Goal: Information Seeking & Learning: Learn about a topic

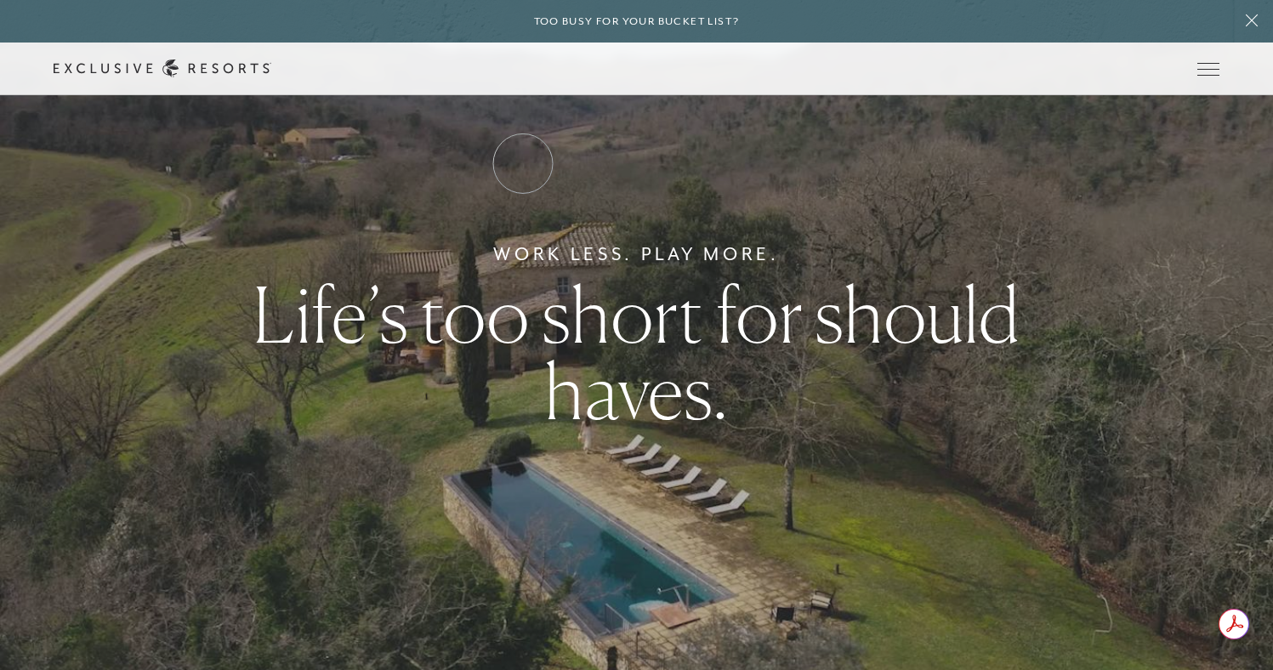
click at [0, 0] on link "Residence Collection" at bounding box center [0, 0] width 0 height 0
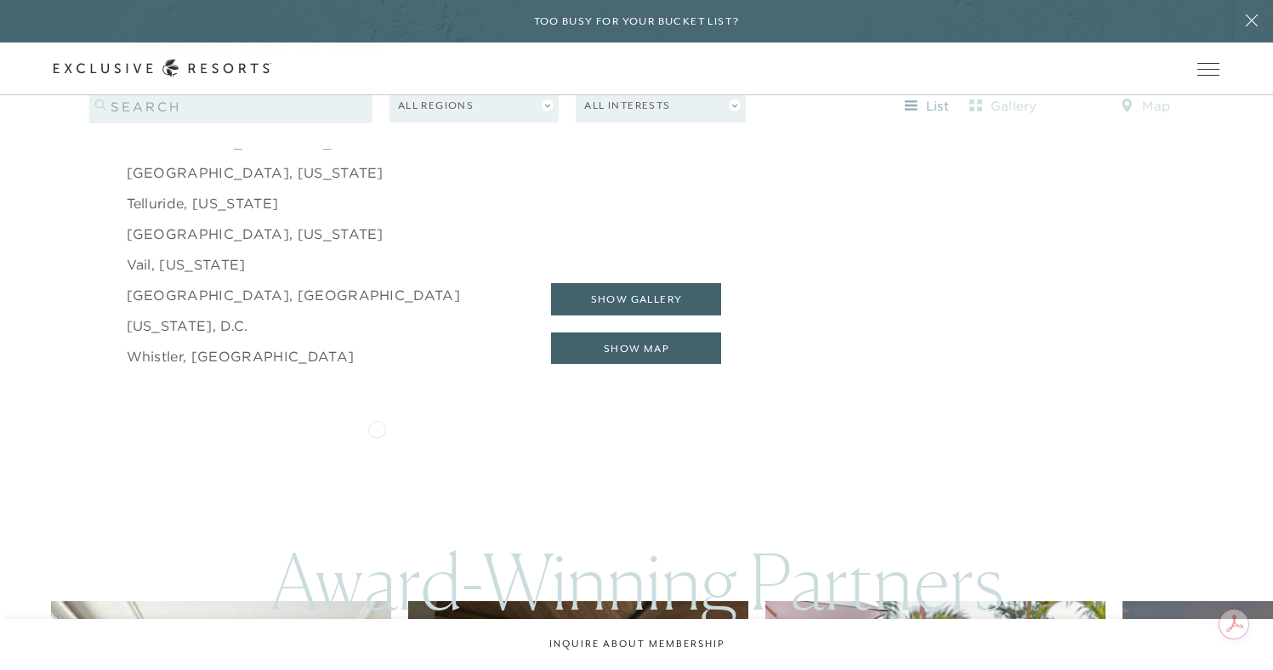
scroll to position [2903, 0]
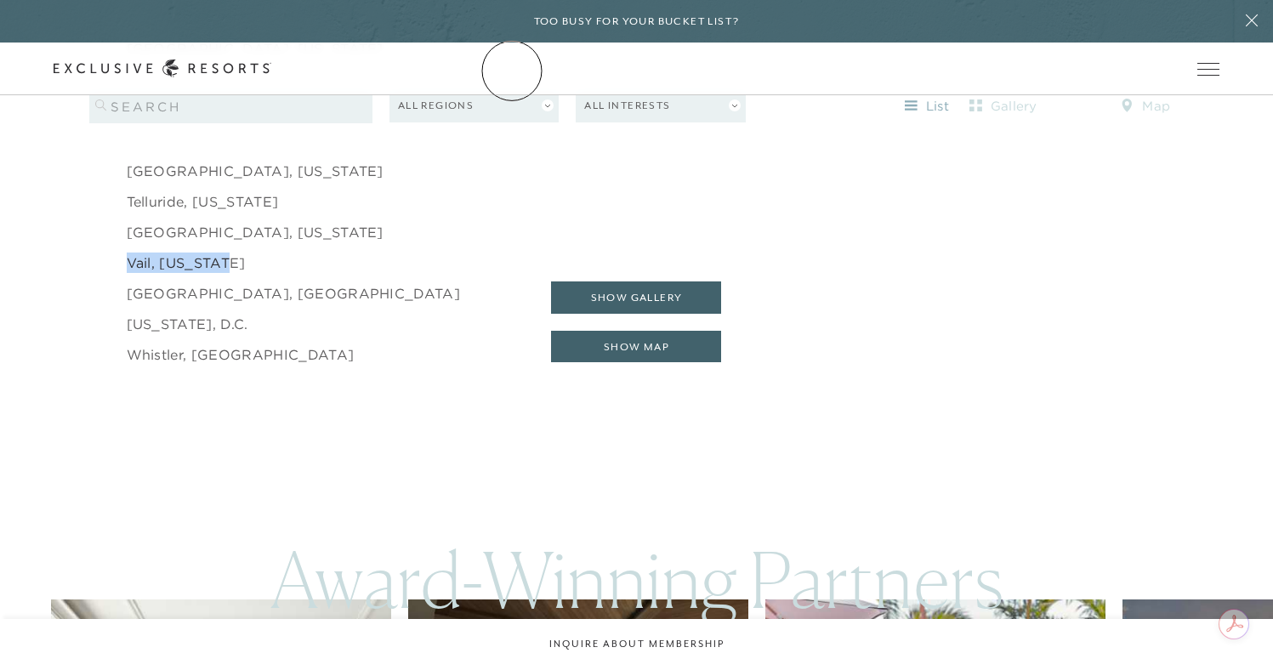
click at [0, 0] on link "The Collection" at bounding box center [0, 0] width 0 height 0
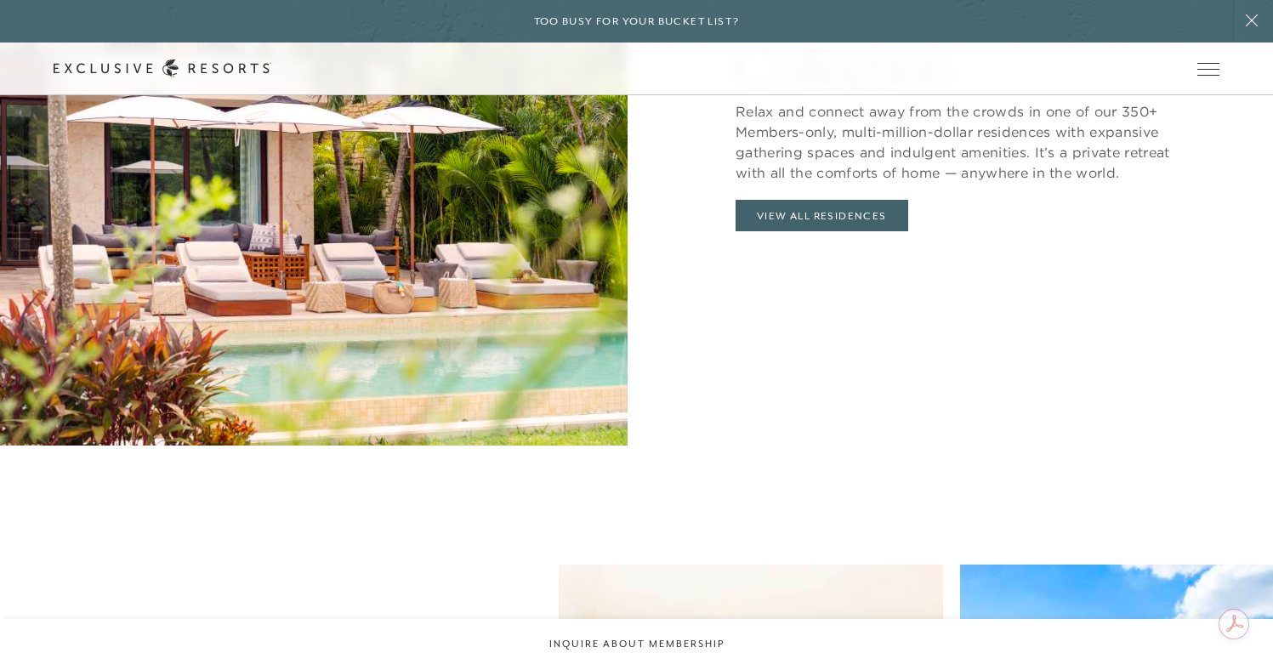
scroll to position [1967, 0]
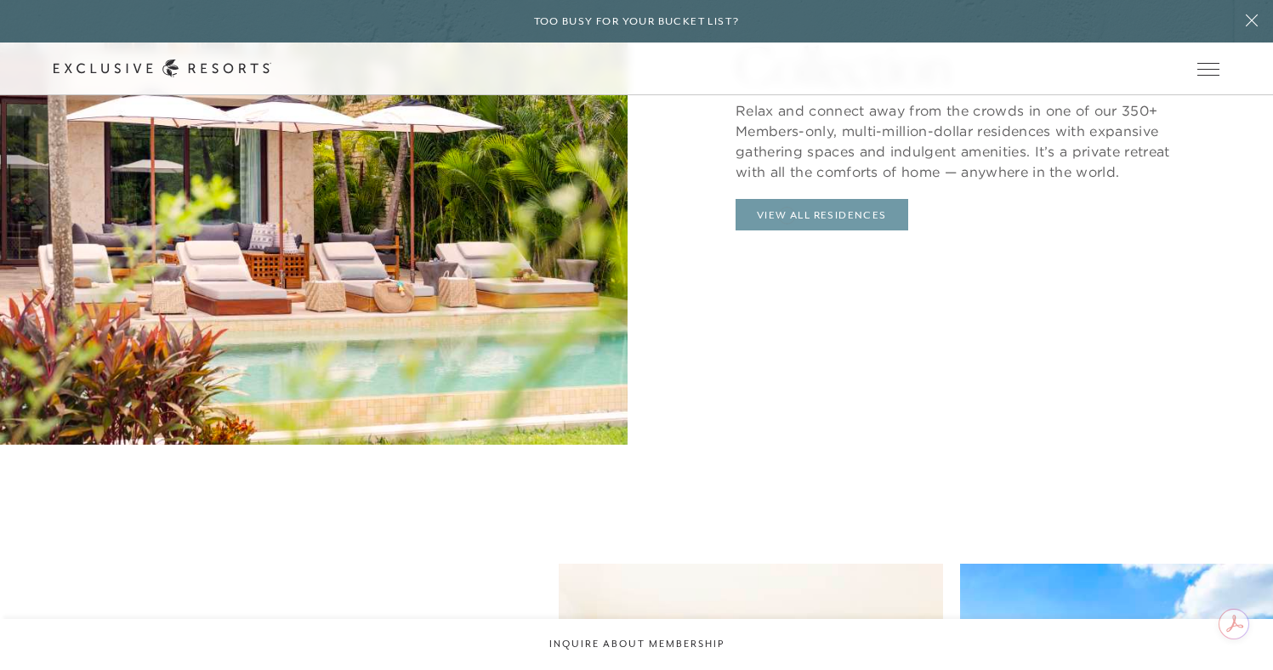
click at [786, 206] on link "View All Residences" at bounding box center [822, 215] width 173 height 32
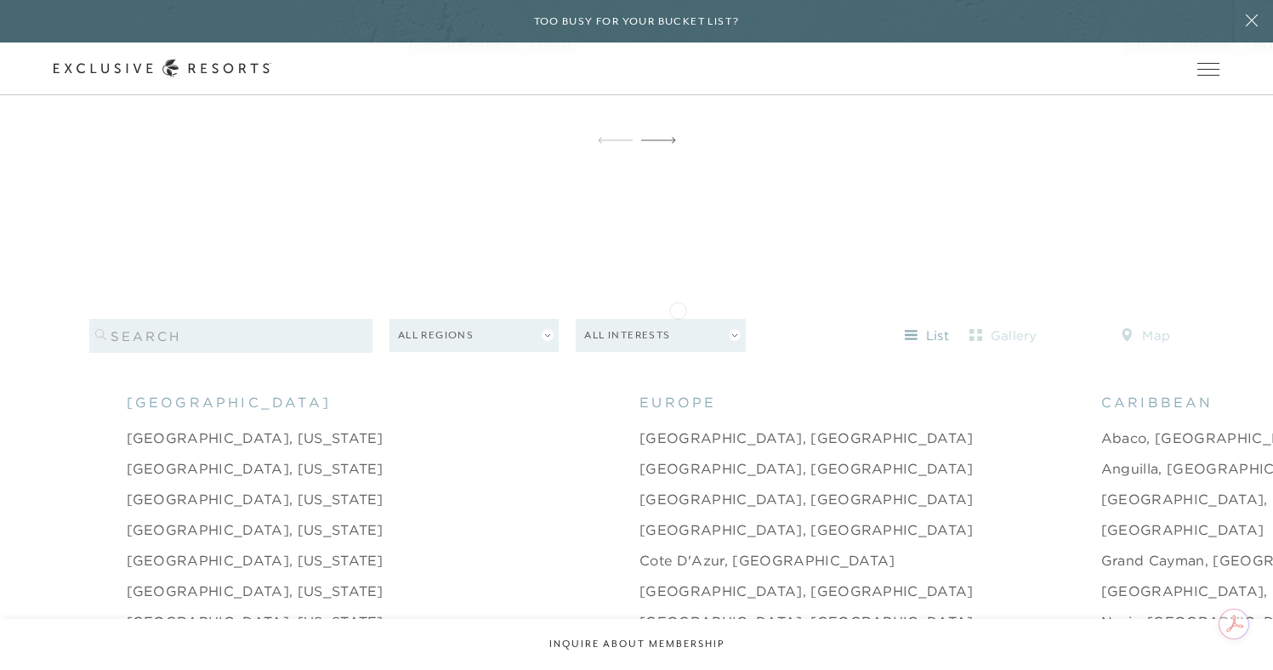
scroll to position [1609, 0]
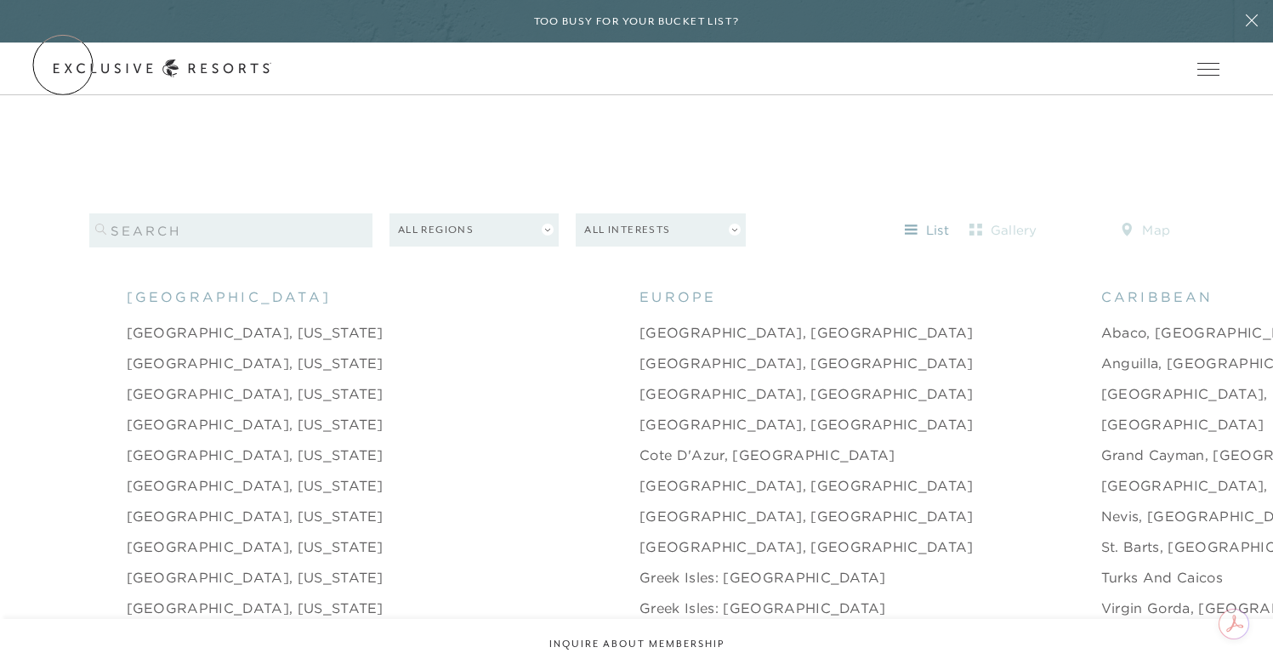
click at [0, 0] on icon at bounding box center [0, 0] width 0 height 0
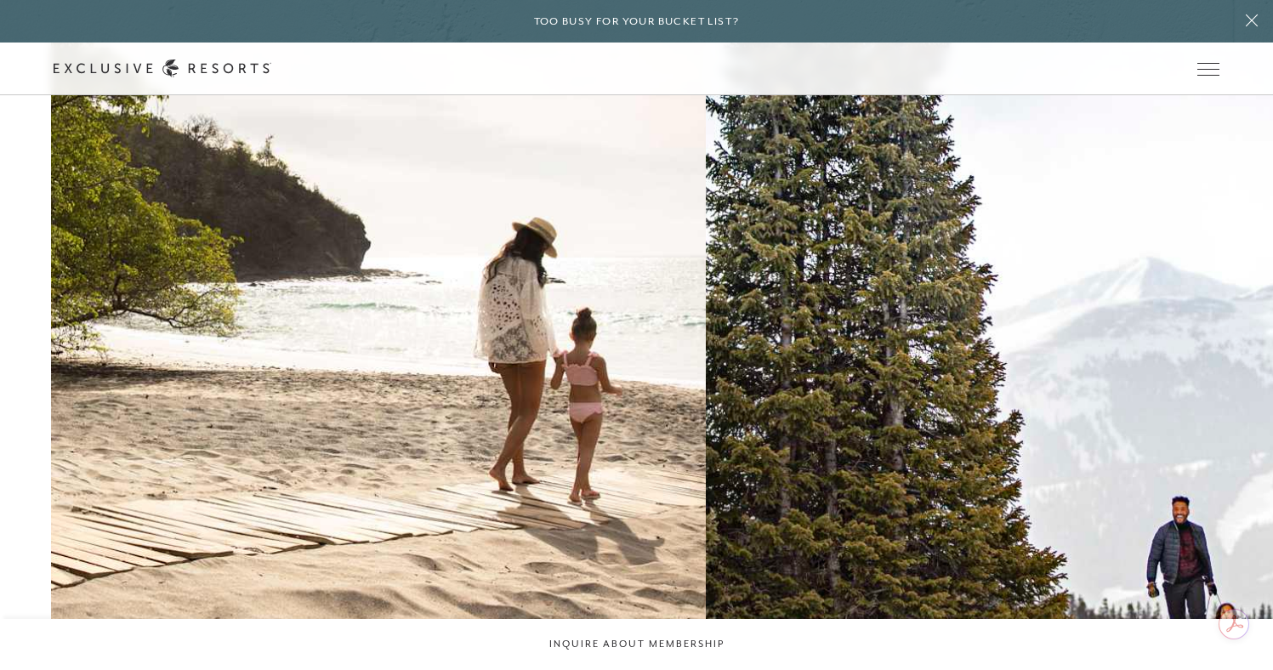
scroll to position [2145, 0]
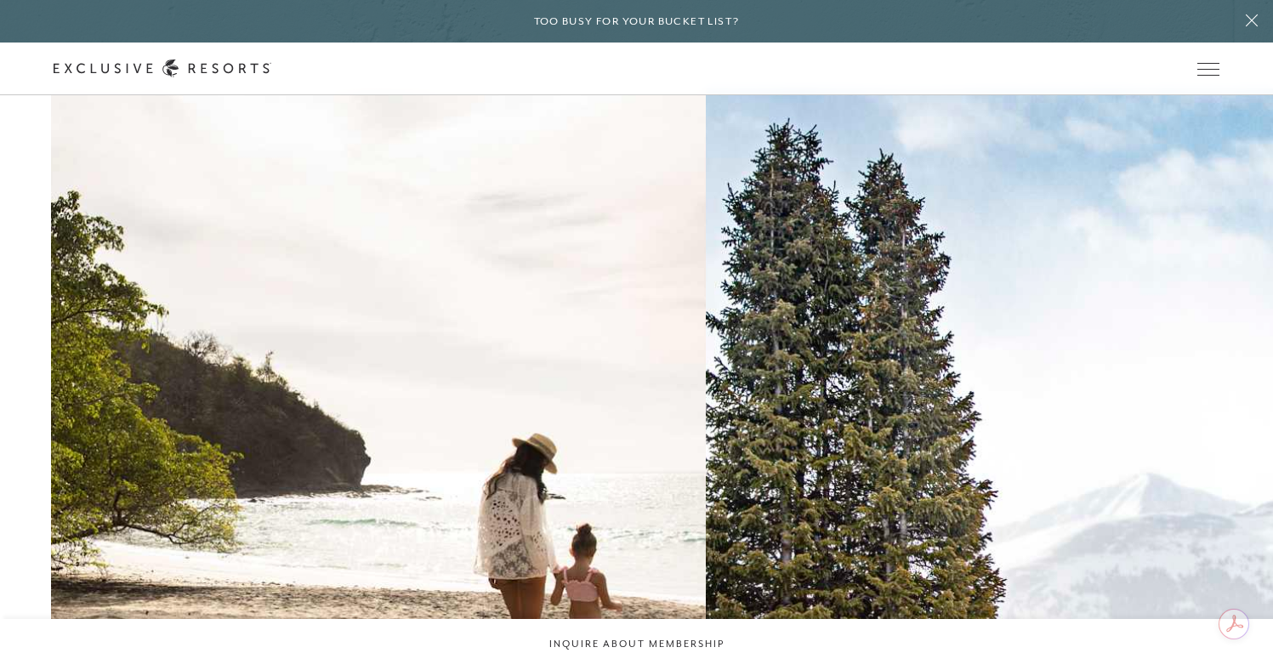
click at [0, 0] on h2 "Mountain" at bounding box center [0, 0] width 0 height 0
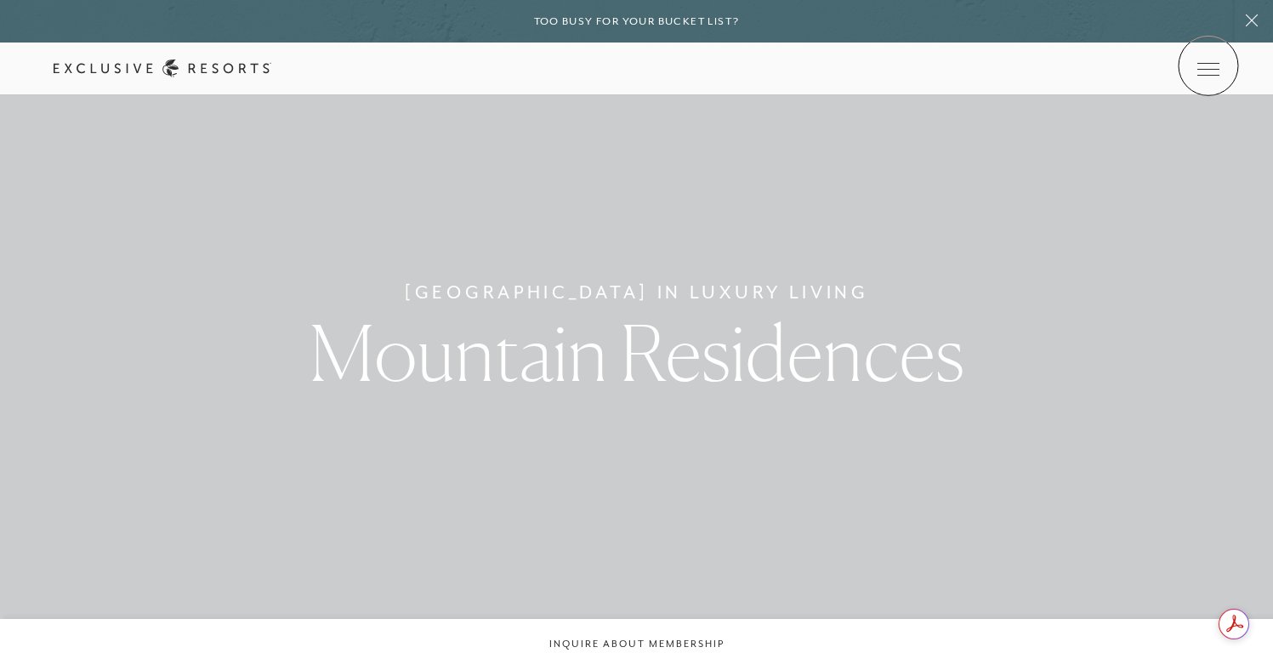
click at [0, 0] on icon at bounding box center [0, 0] width 0 height 0
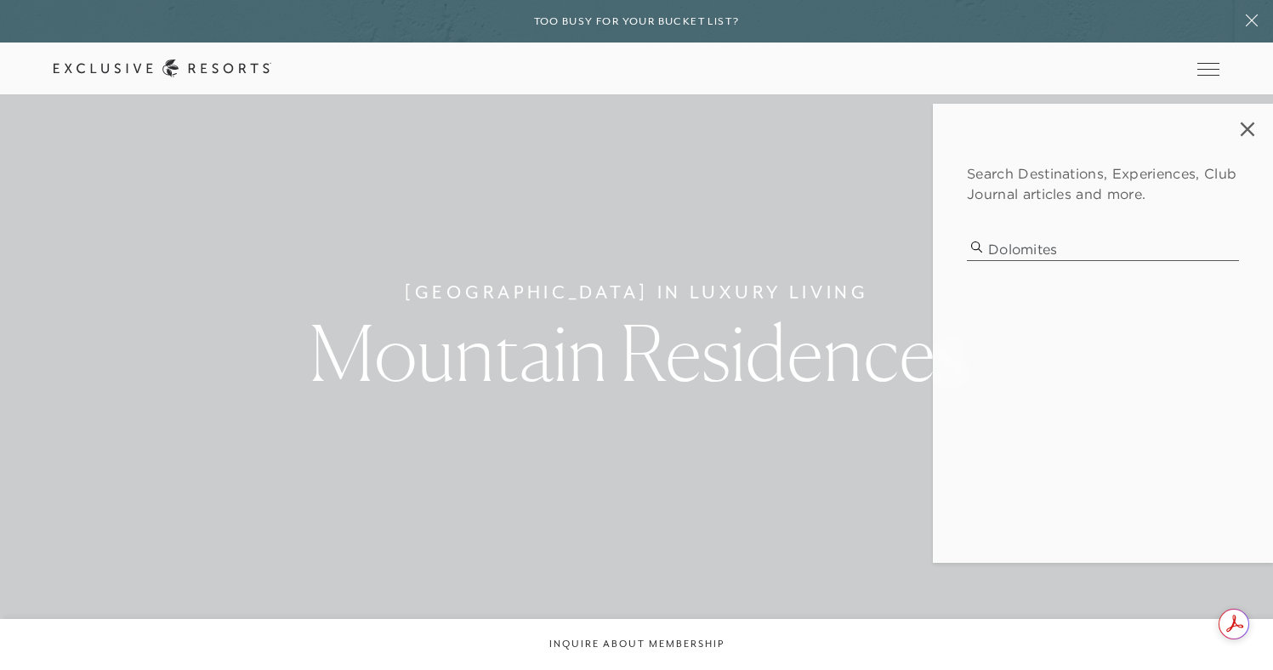
type input "dolomites"
click at [1081, 303] on p "dolomites summer hiking" at bounding box center [1103, 305] width 230 height 18
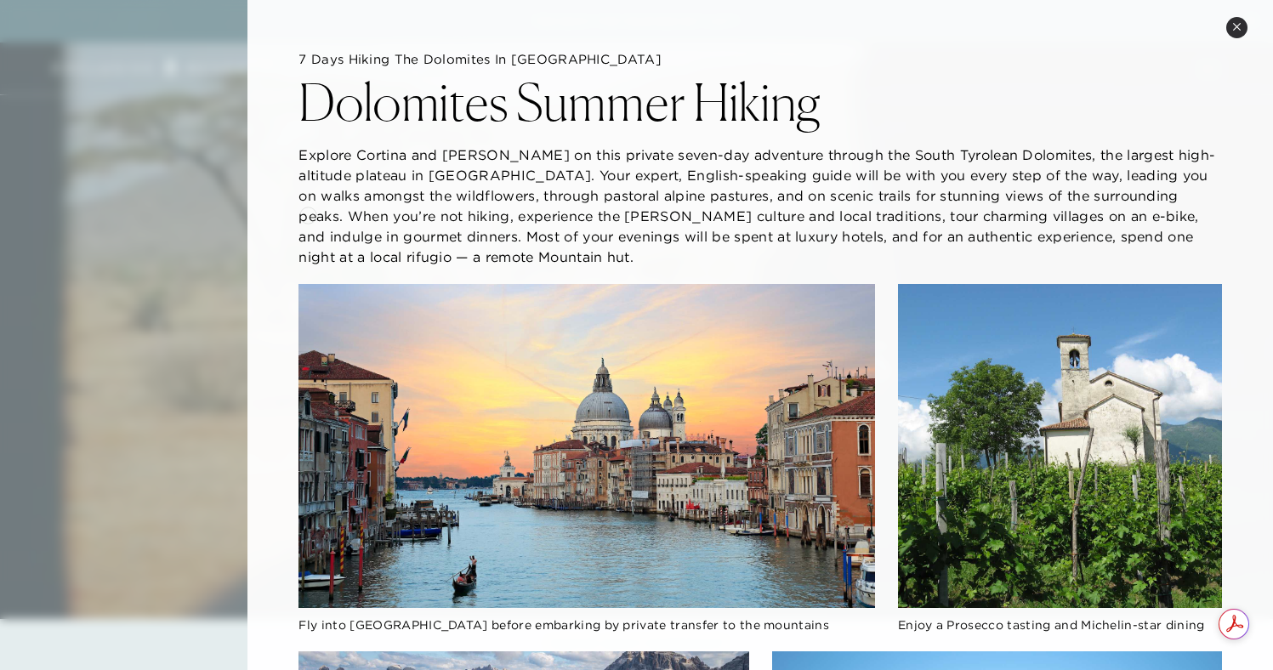
click at [225, 216] on div at bounding box center [636, 335] width 1273 height 670
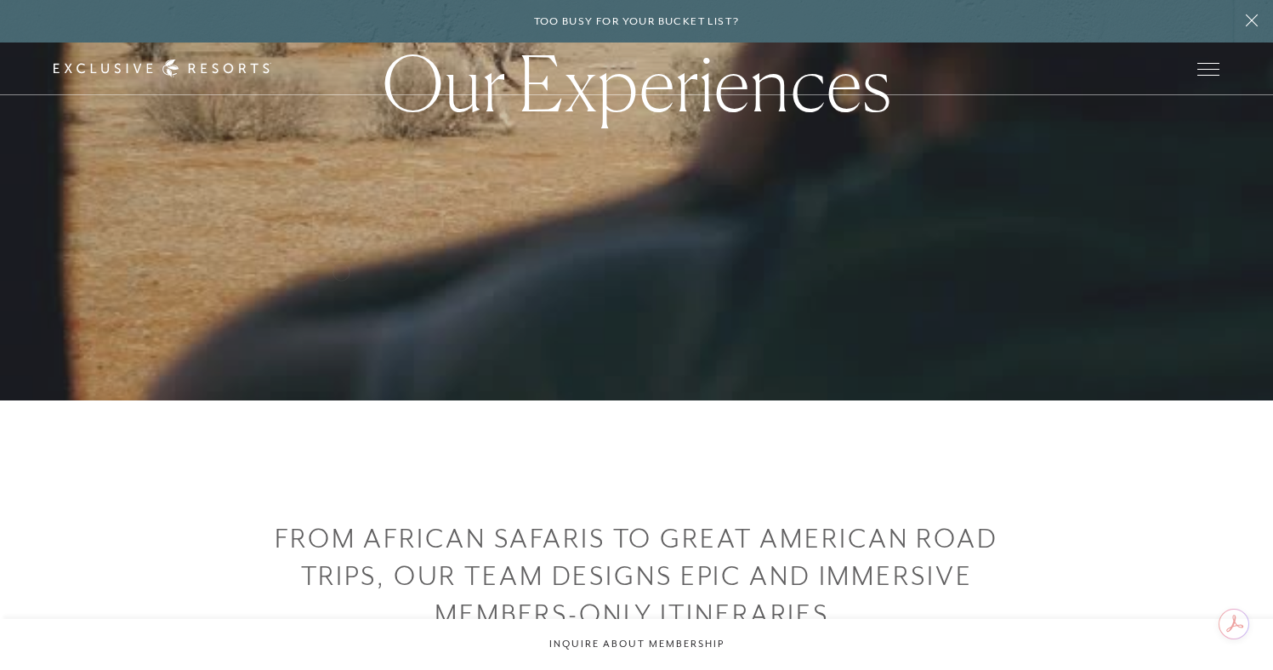
scroll to position [344, 0]
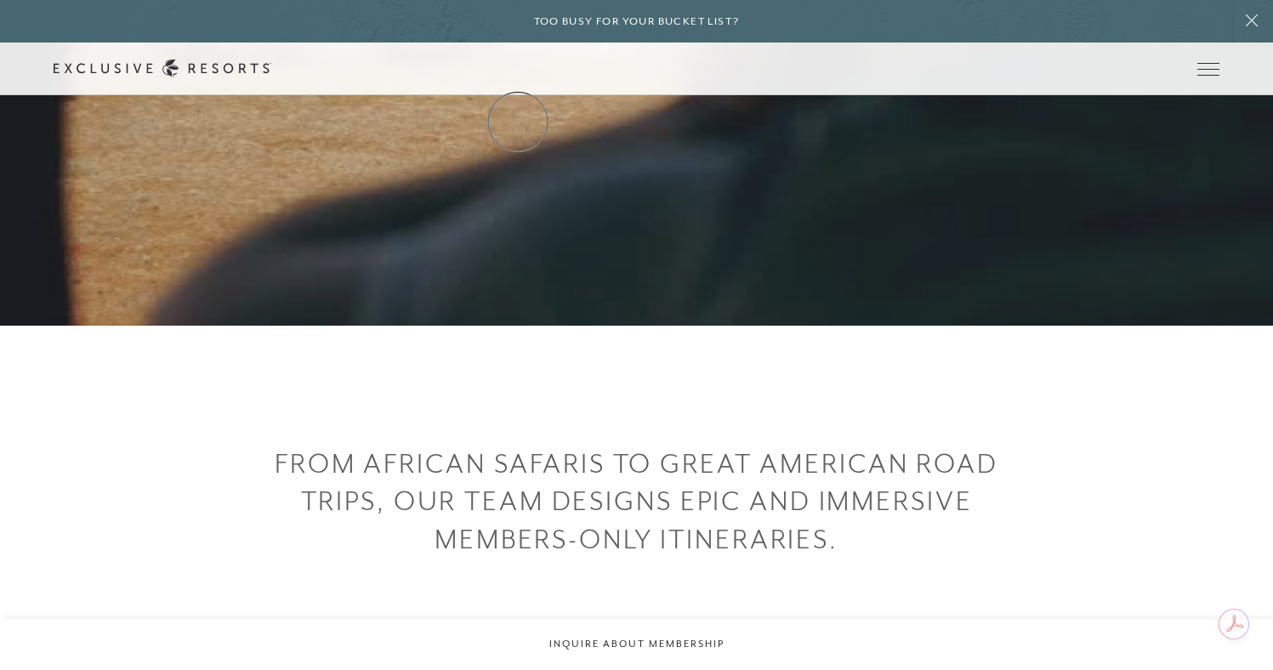
click at [0, 0] on link "Residence Collection" at bounding box center [0, 0] width 0 height 0
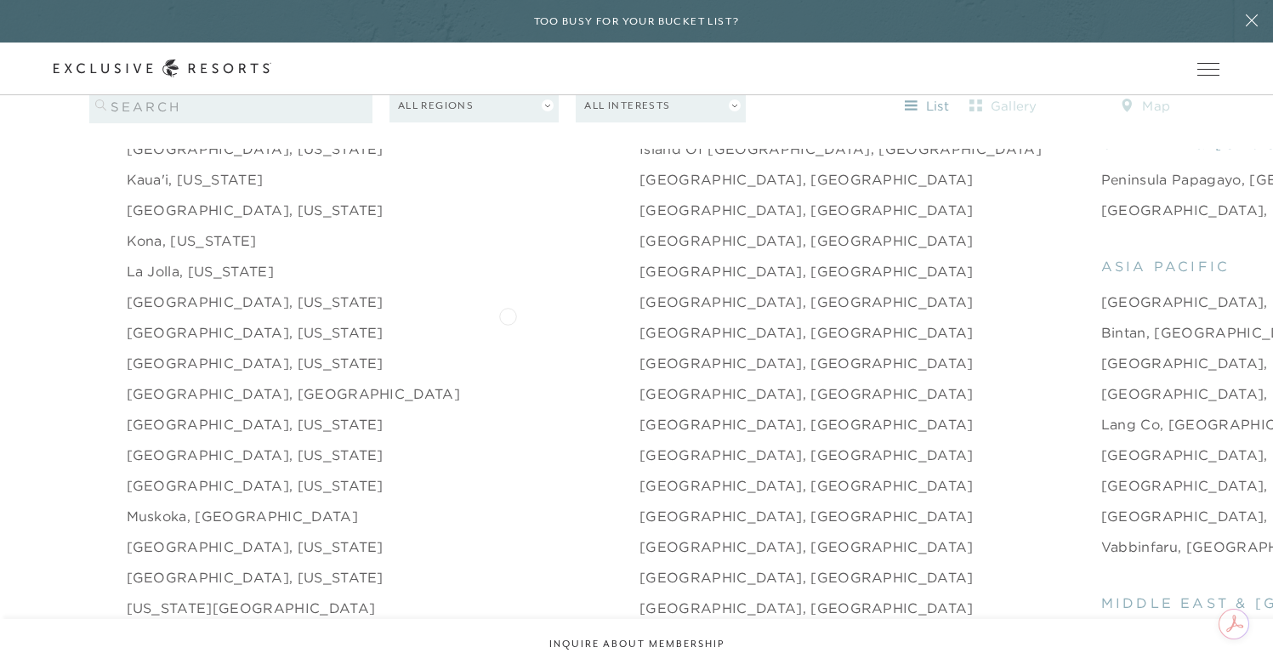
scroll to position [2229, 0]
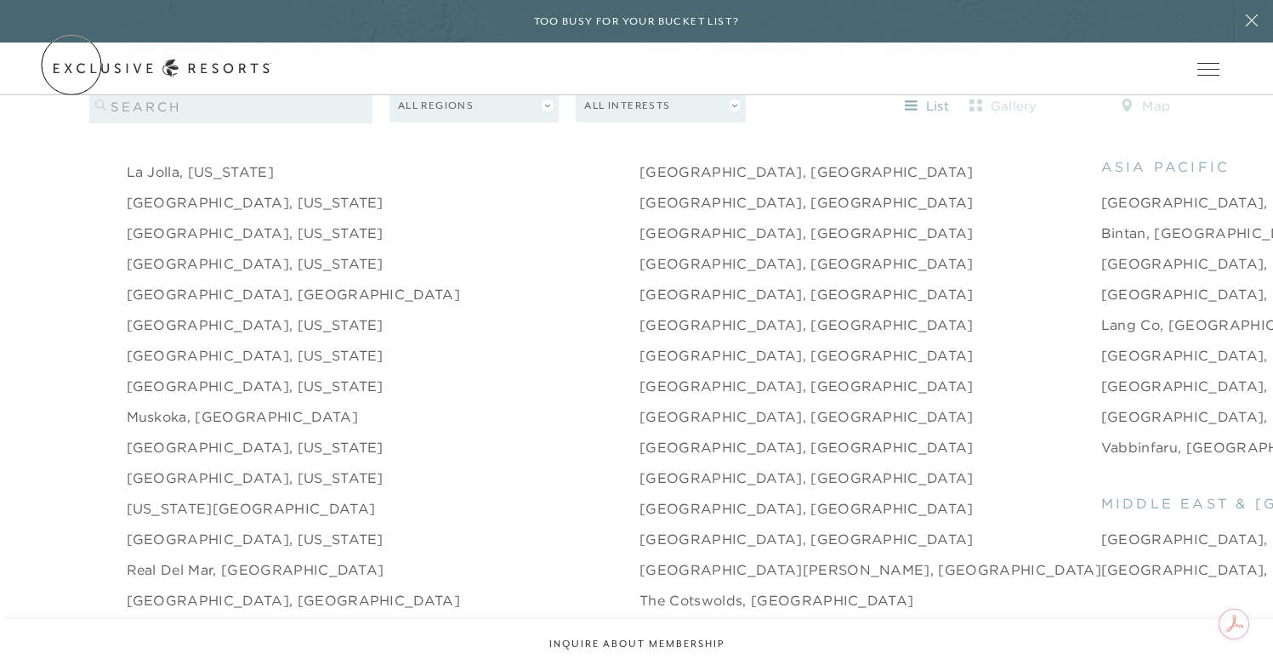
click at [0, 0] on icon at bounding box center [0, 0] width 0 height 0
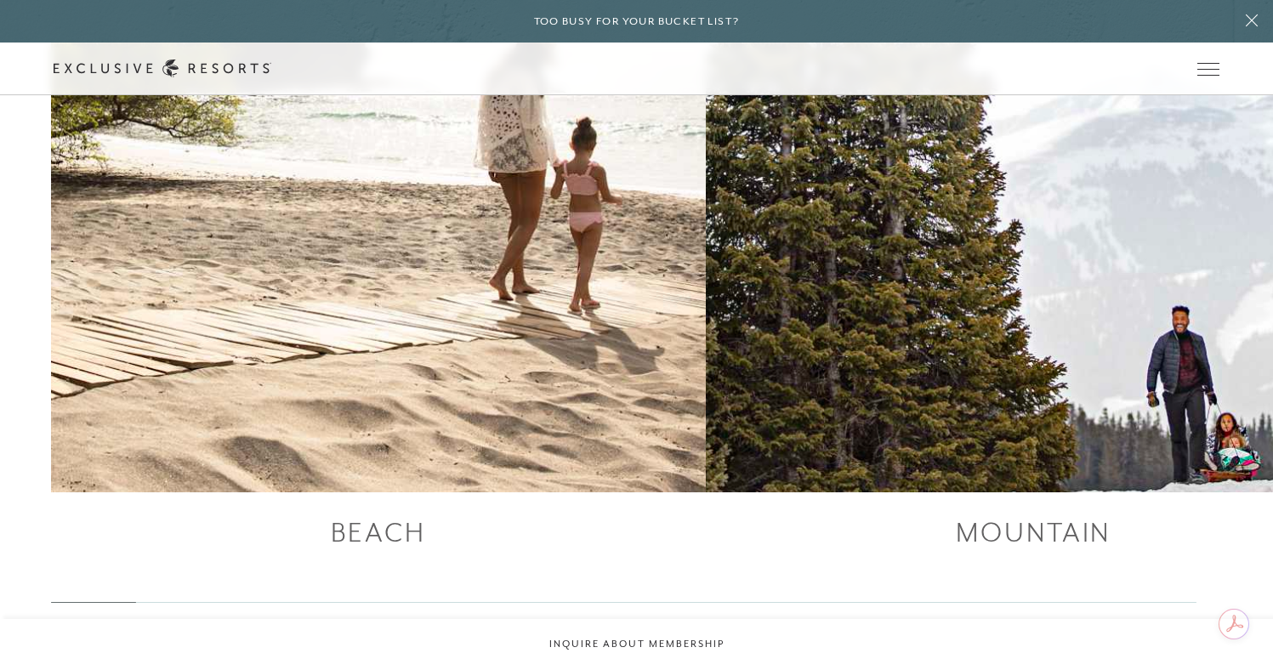
scroll to position [2189, 0]
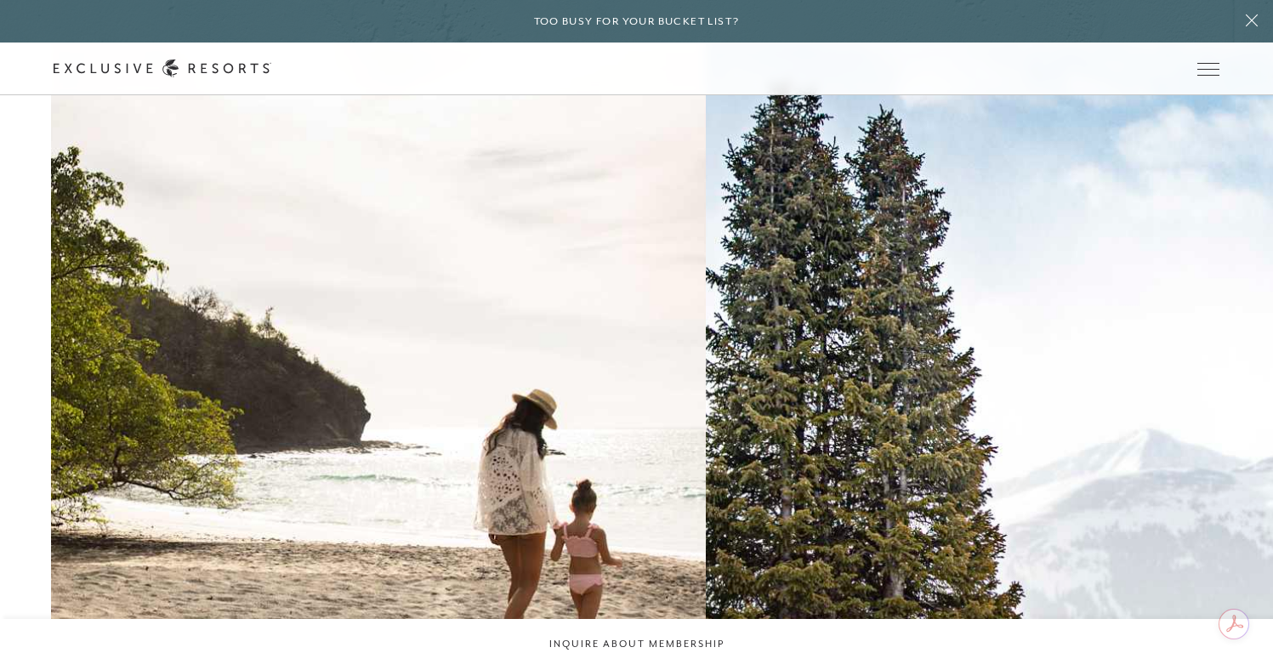
click at [0, 0] on h2 "Mountain" at bounding box center [0, 0] width 0 height 0
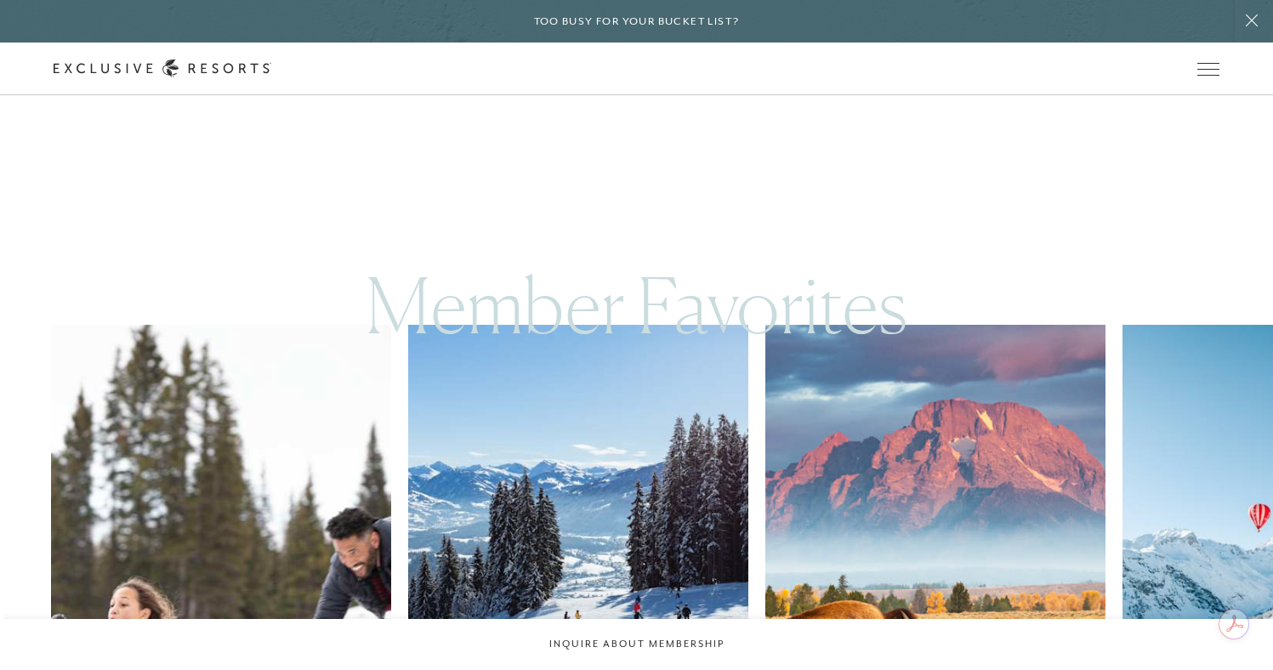
scroll to position [1479, 0]
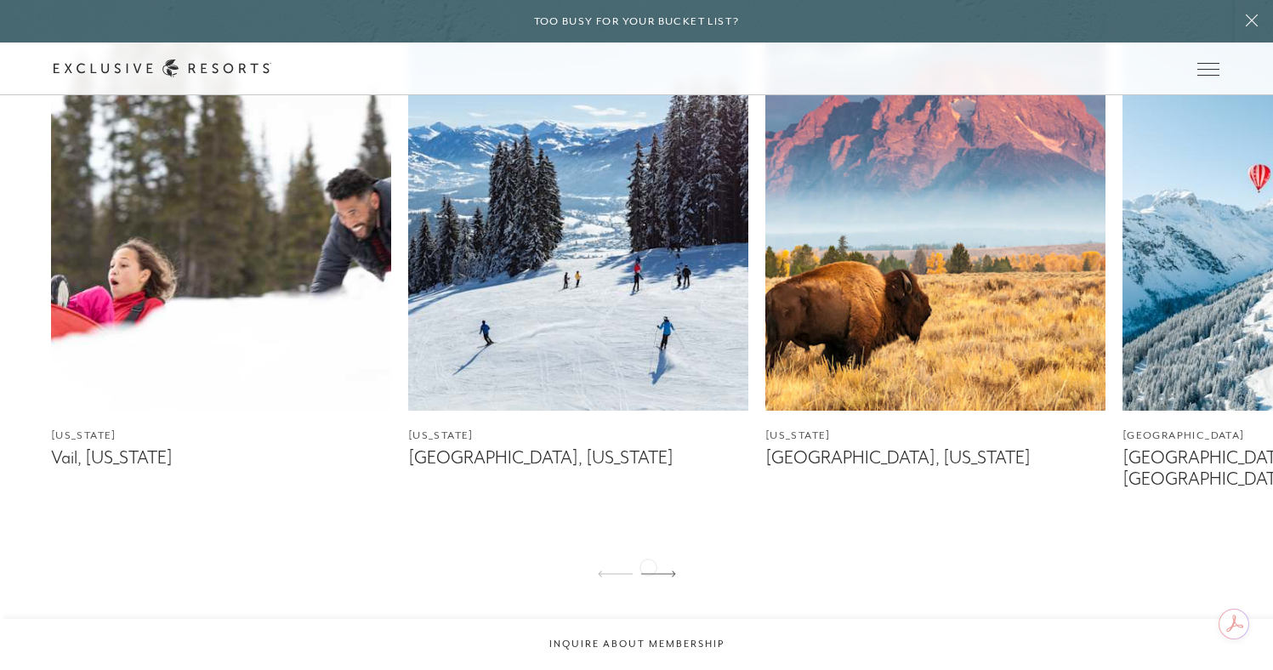
click at [650, 564] on div at bounding box center [658, 574] width 35 height 41
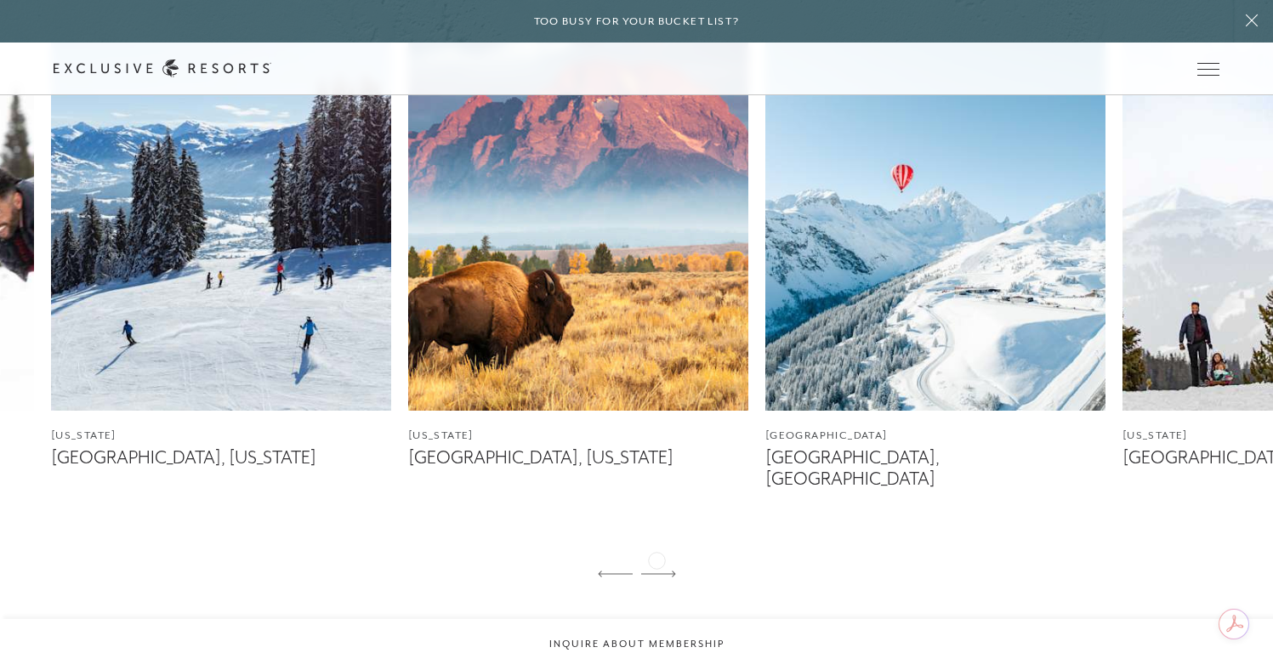
click at [657, 559] on div at bounding box center [658, 574] width 35 height 41
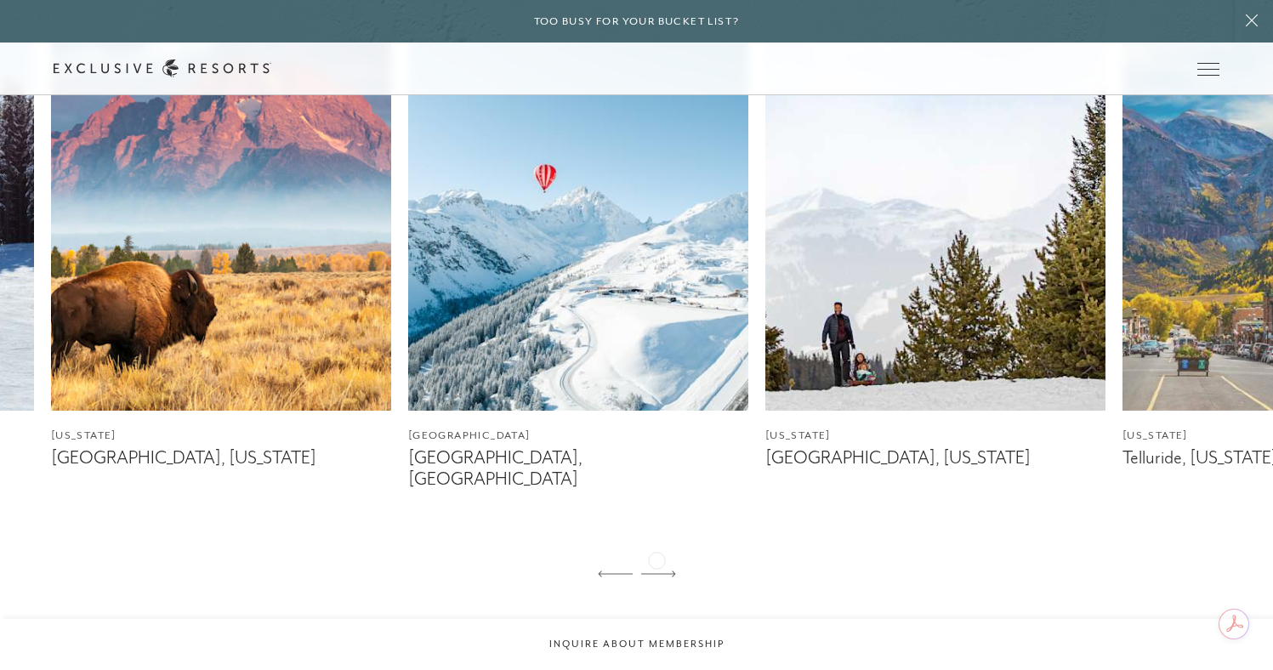
click at [657, 559] on div at bounding box center [658, 574] width 35 height 41
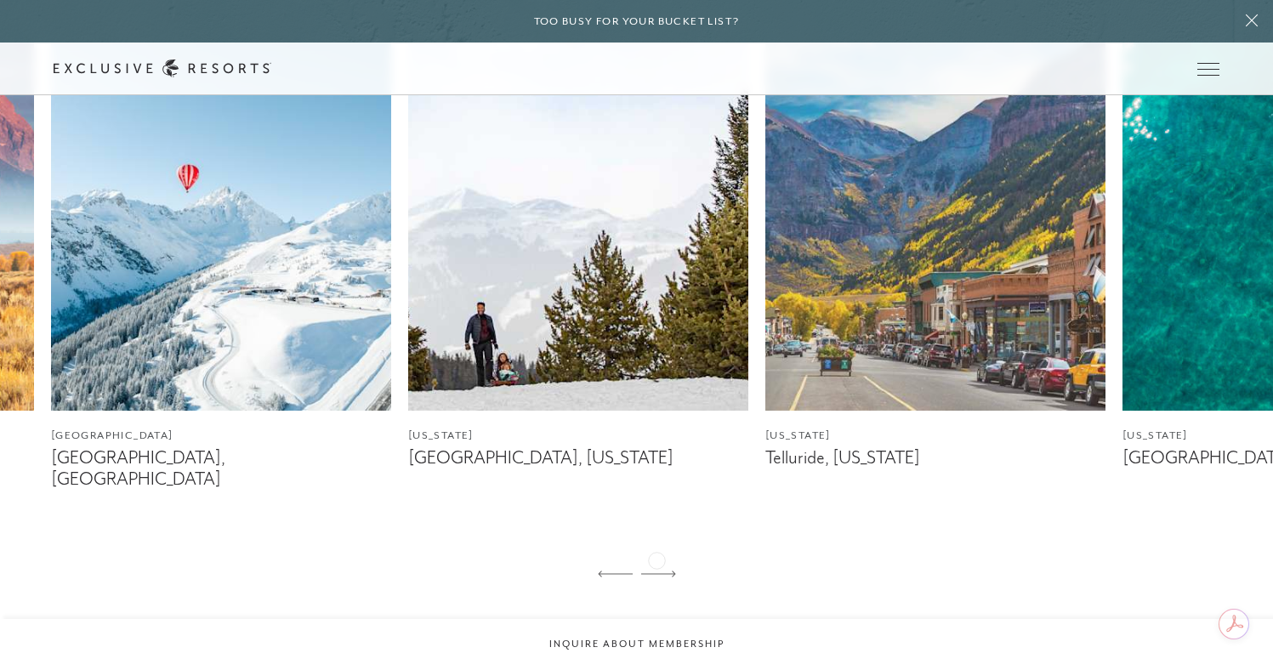
click at [657, 559] on div at bounding box center [658, 574] width 35 height 41
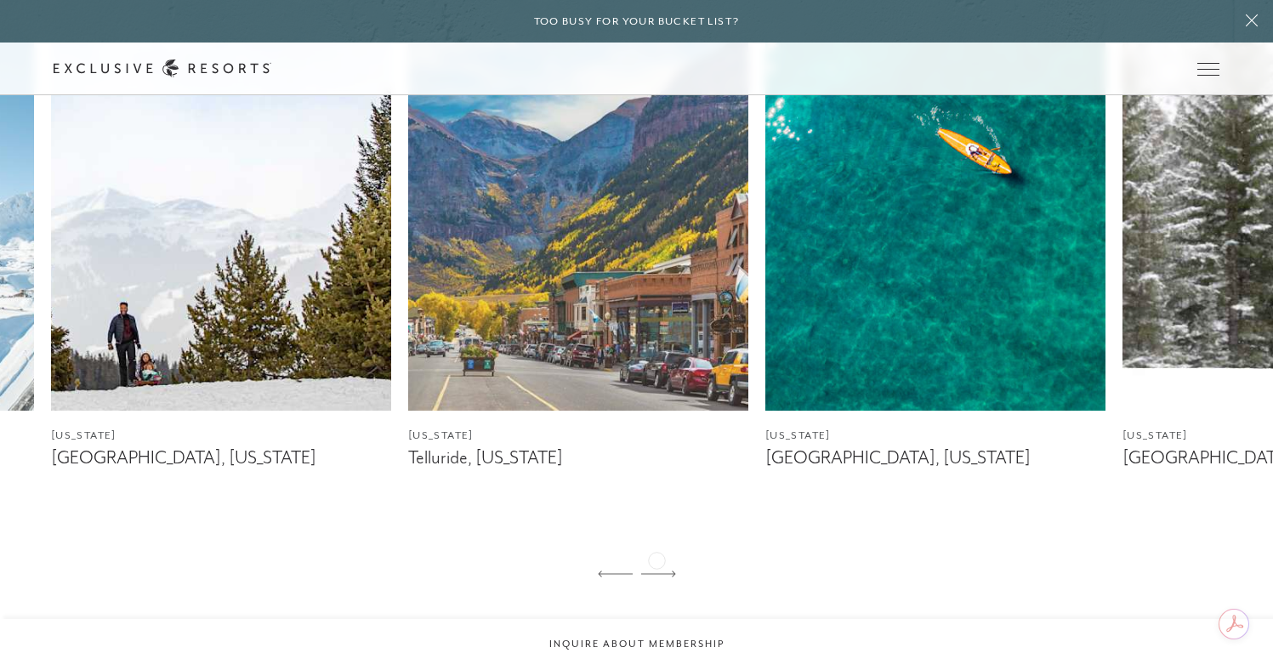
click at [657, 559] on div at bounding box center [658, 574] width 35 height 41
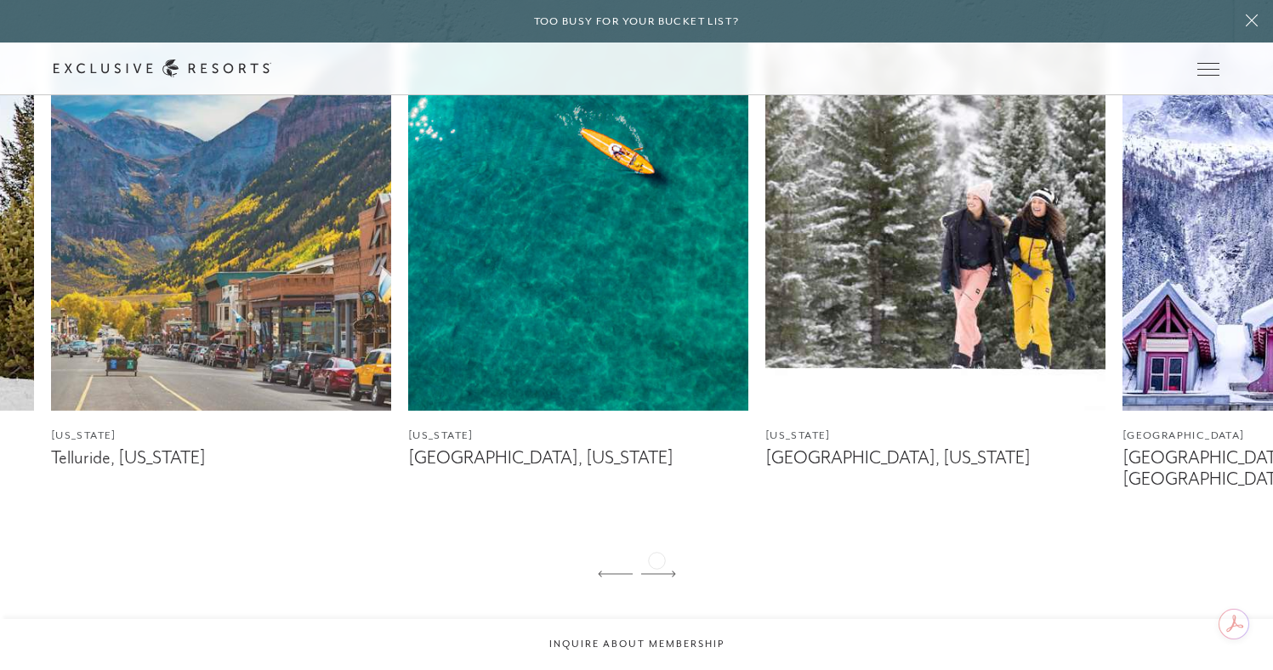
click at [657, 559] on div at bounding box center [658, 574] width 35 height 41
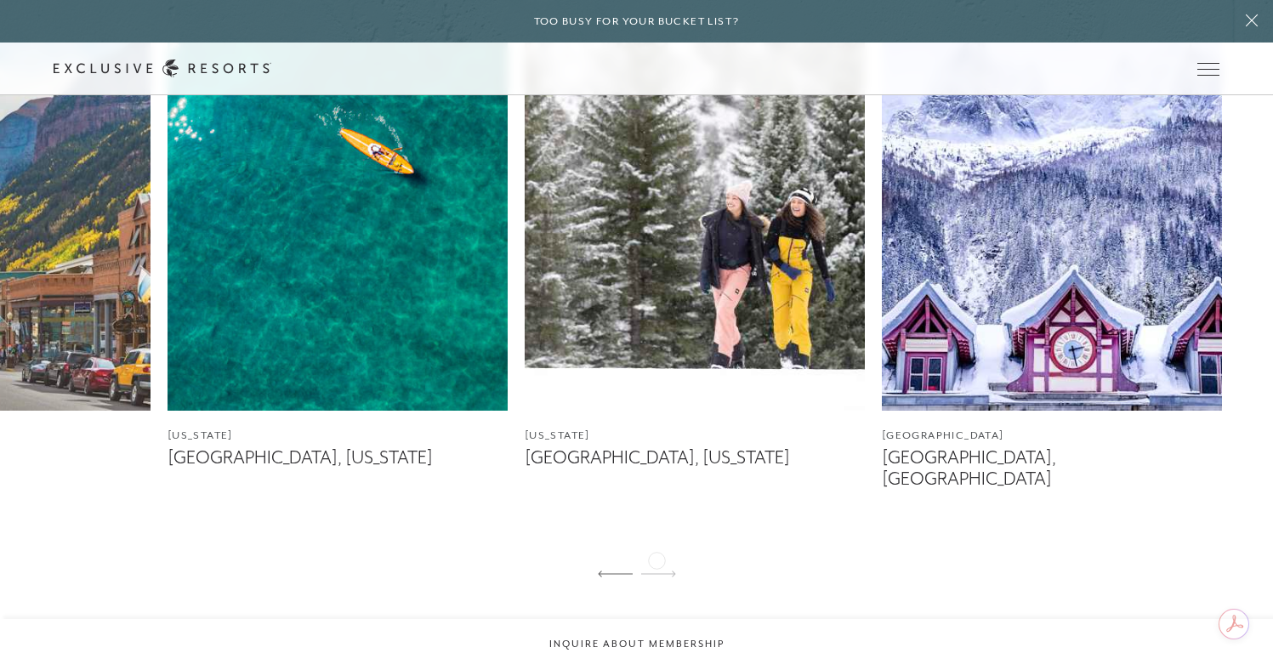
click at [657, 559] on div at bounding box center [658, 574] width 35 height 41
click at [660, 571] on icon at bounding box center [658, 574] width 35 height 7
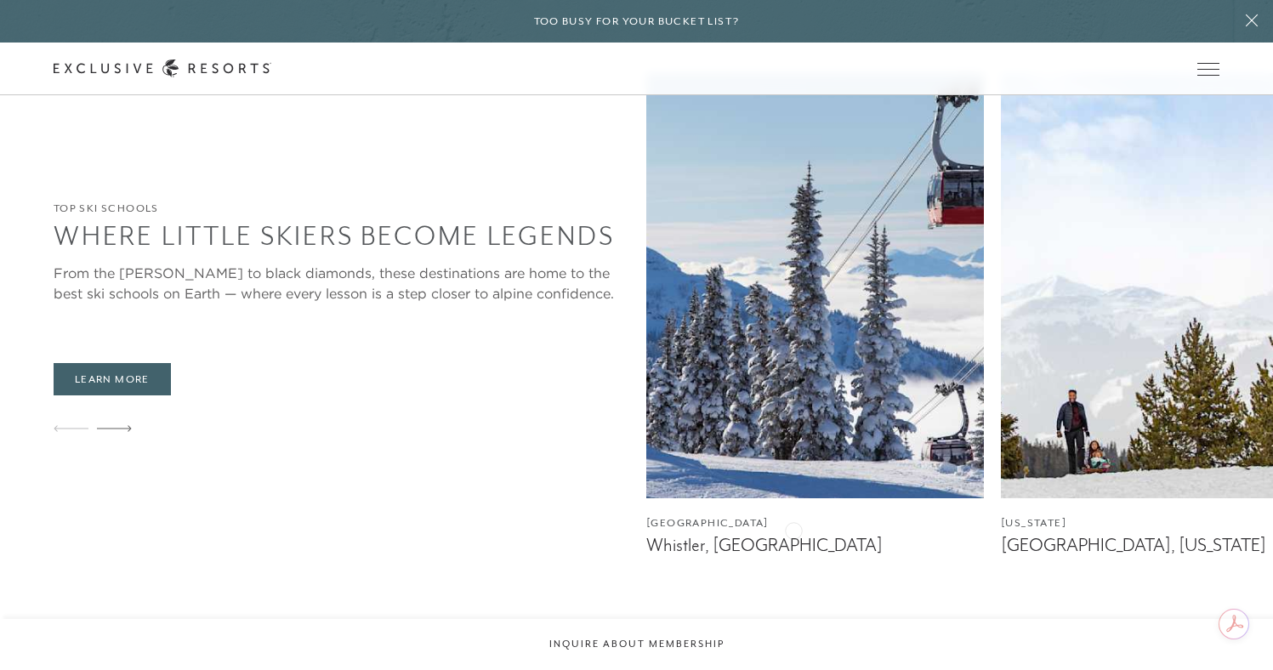
scroll to position [2126, 0]
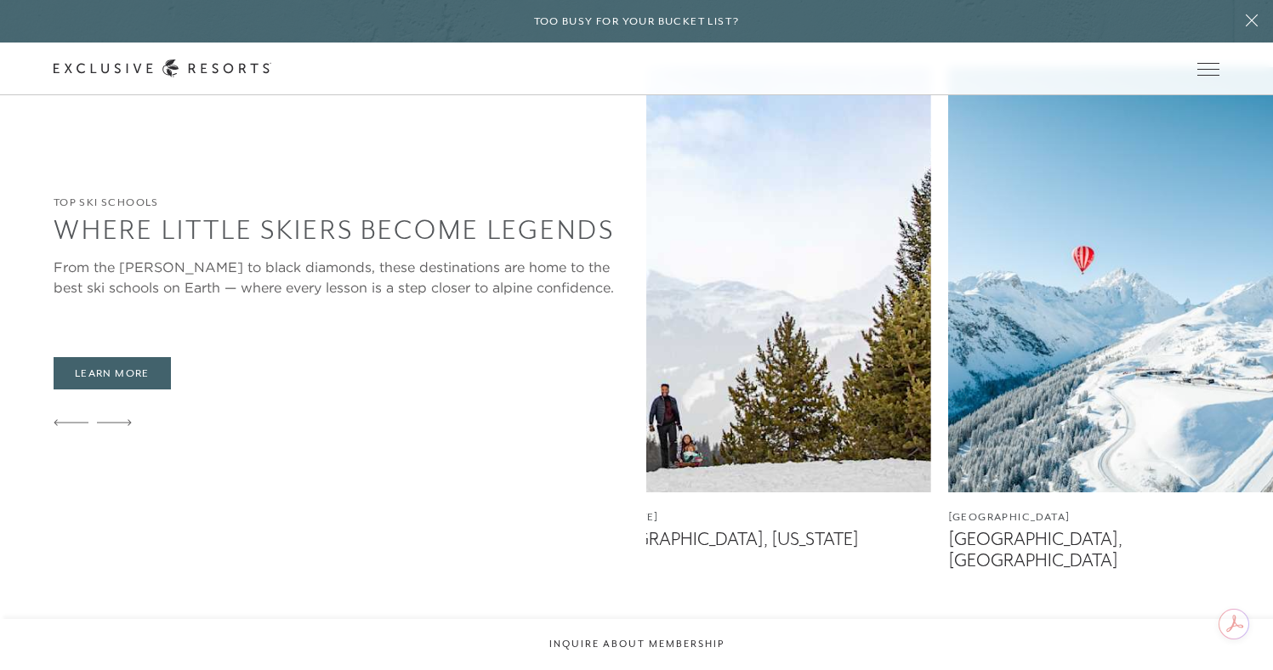
click at [594, 403] on img at bounding box center [763, 279] width 338 height 425
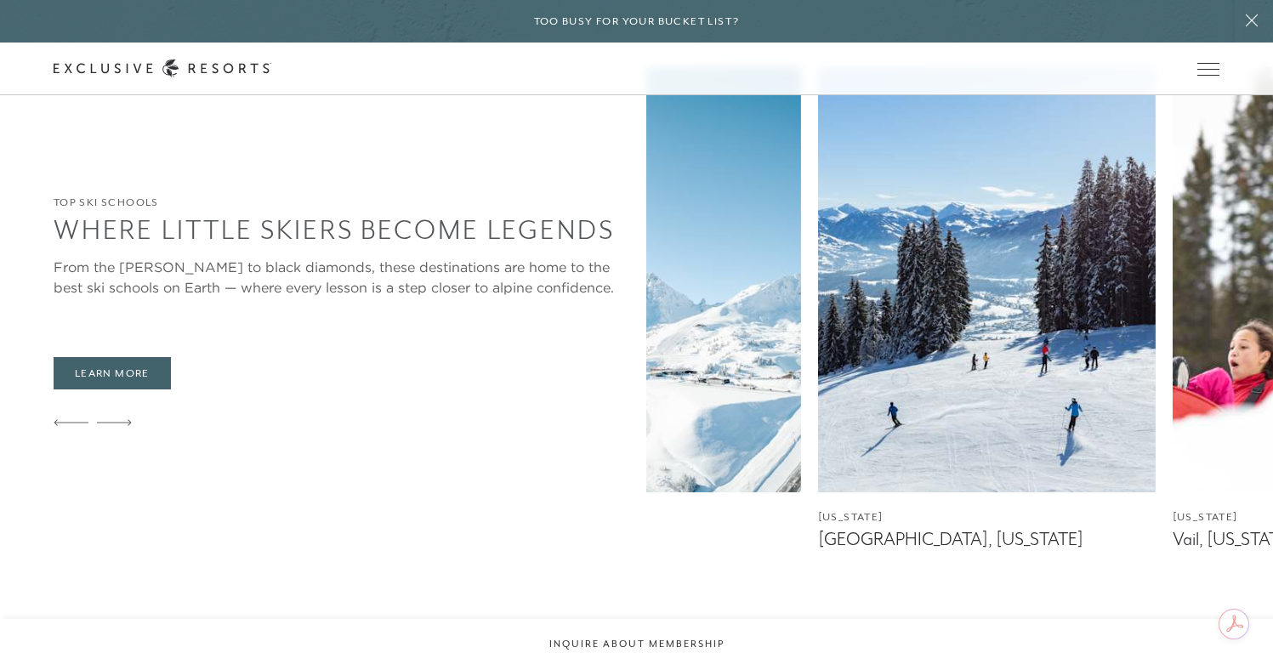
click at [818, 381] on img at bounding box center [987, 279] width 338 height 425
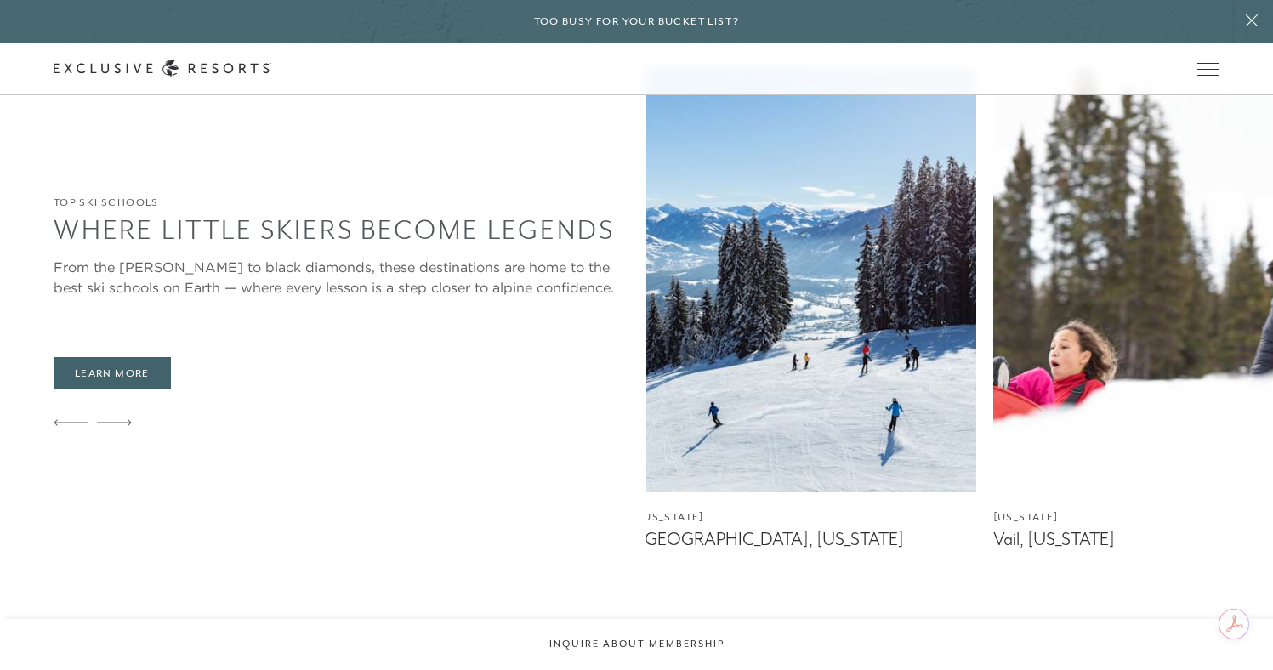
click at [993, 299] on img at bounding box center [1162, 279] width 338 height 425
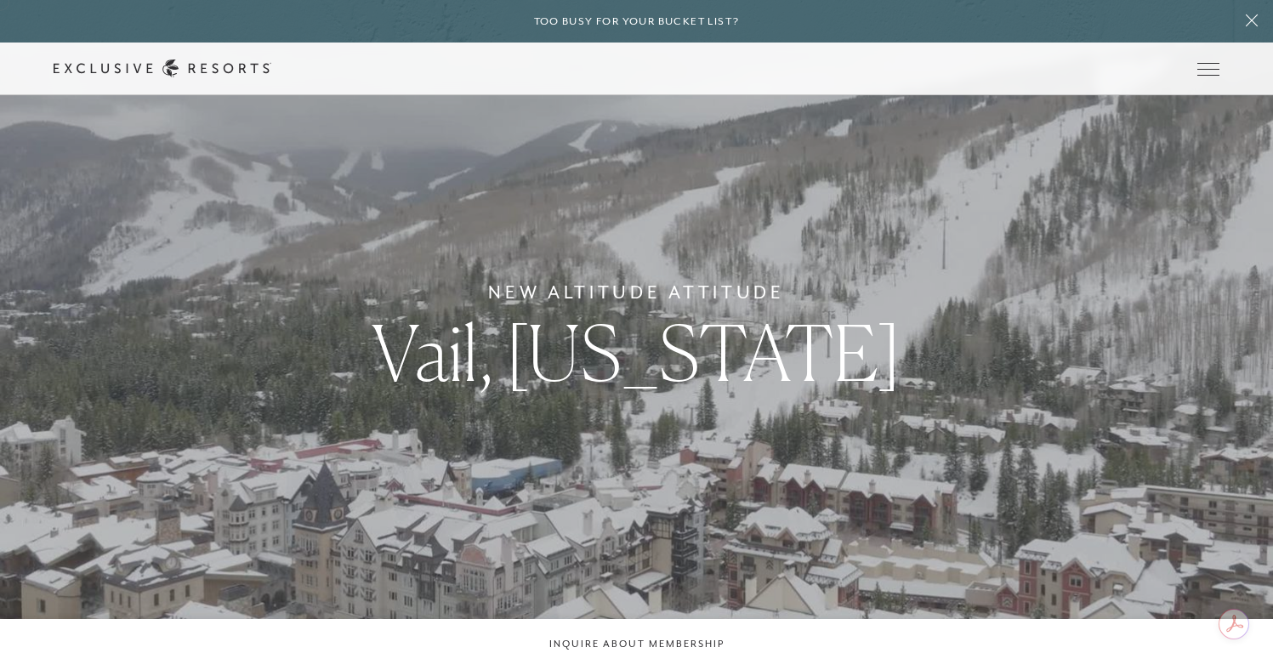
scroll to position [2127, 0]
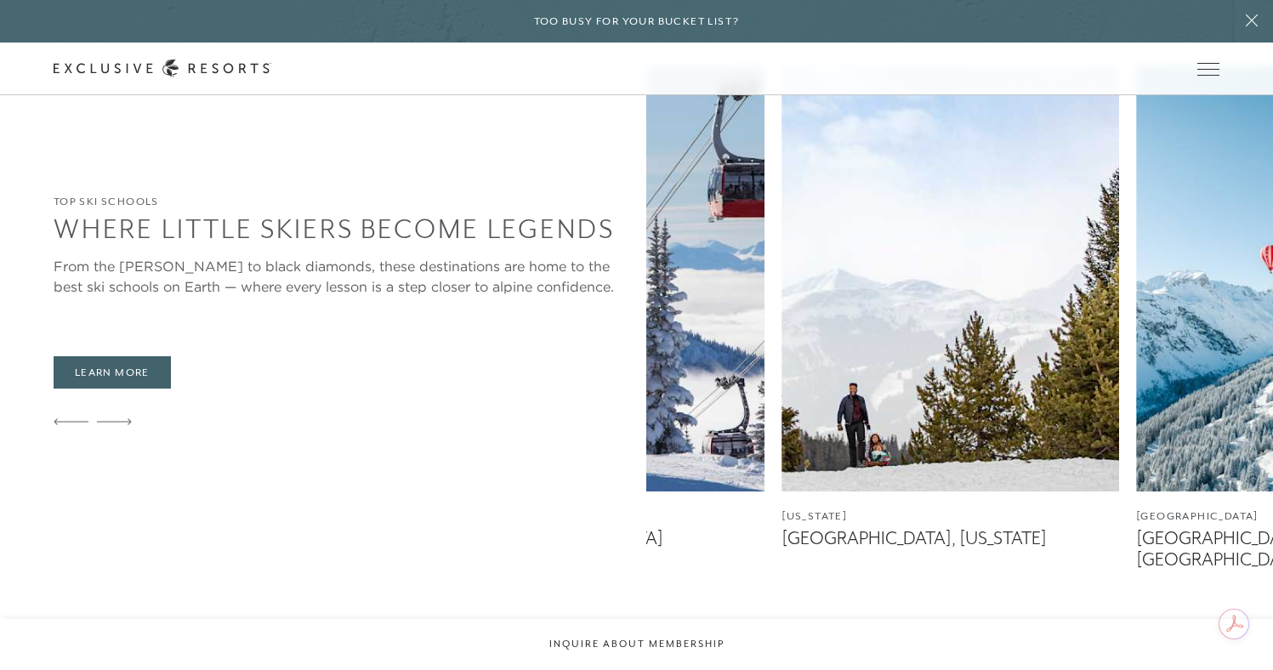
click at [782, 316] on img at bounding box center [951, 278] width 338 height 425
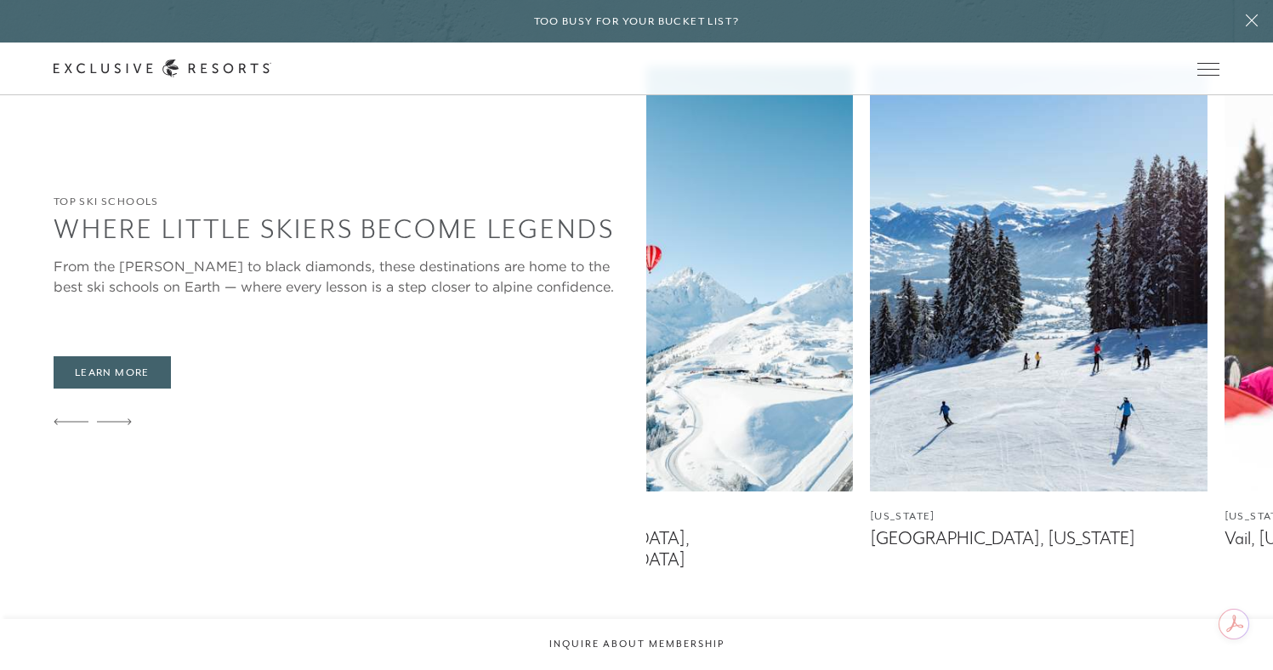
click at [870, 315] on img at bounding box center [1039, 278] width 338 height 425
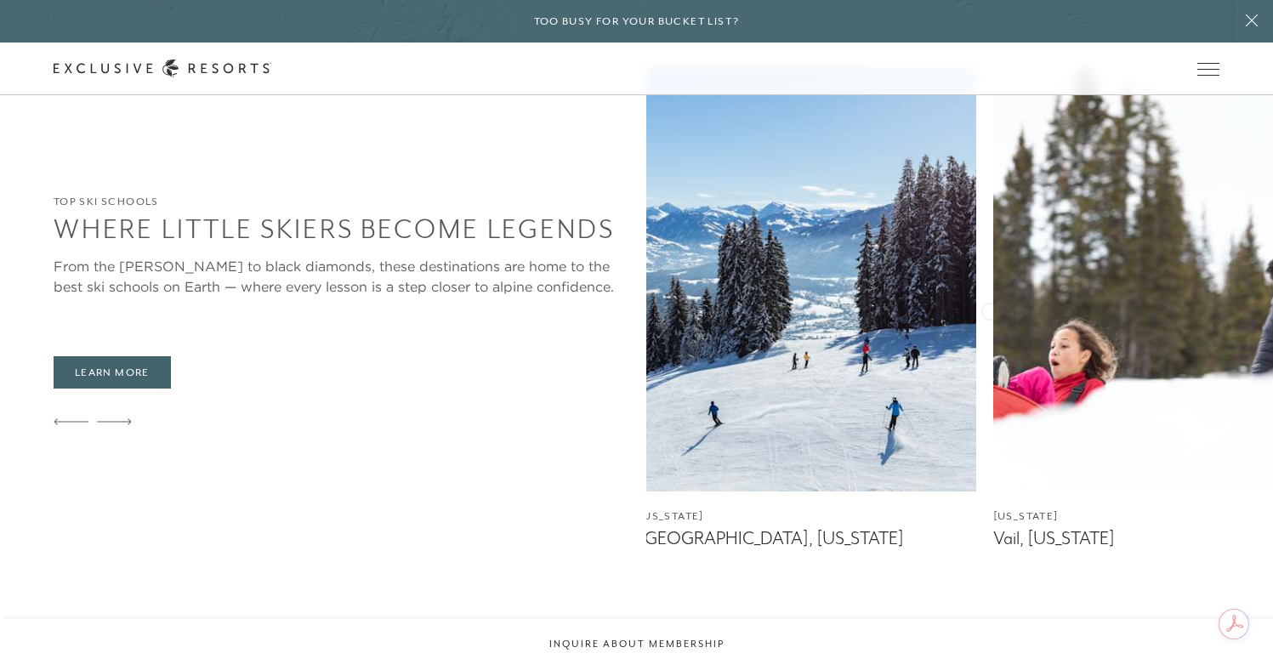
click at [993, 304] on img at bounding box center [1162, 278] width 338 height 425
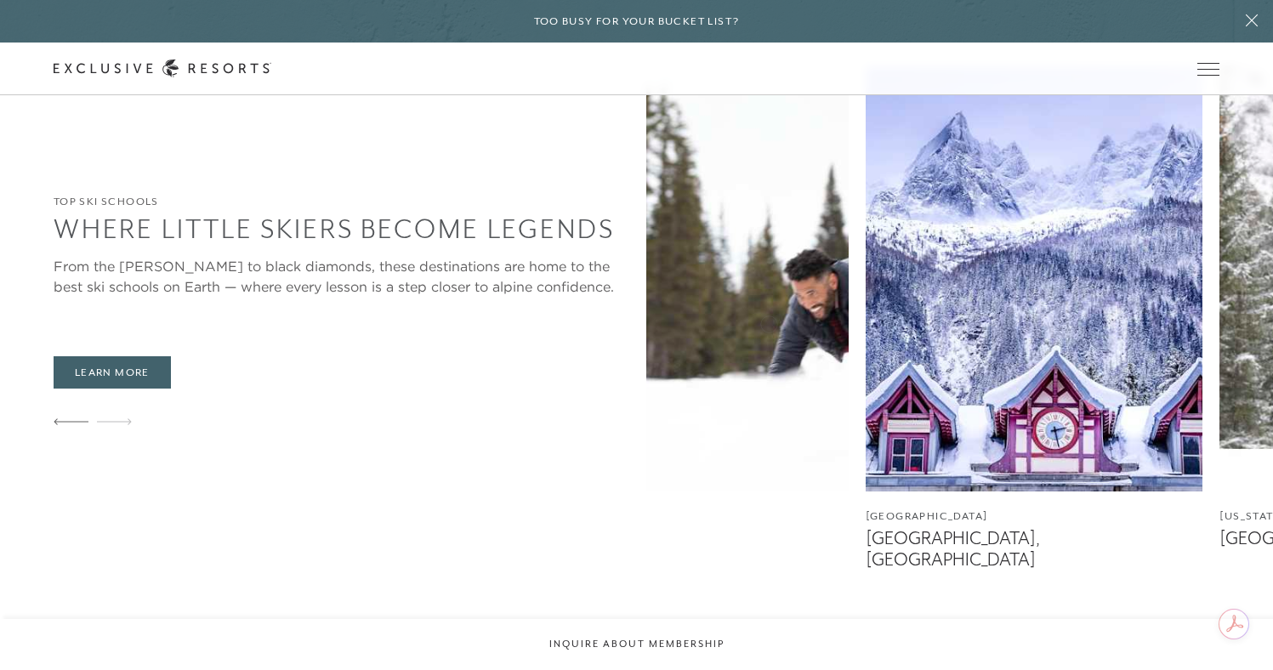
click at [646, 314] on div "Canada Whistler, British Columbia Utah Deer Valley, Utah France Courchevel, Fra…" at bounding box center [959, 318] width 627 height 504
click at [0, 0] on link "Membership" at bounding box center [0, 0] width 0 height 0
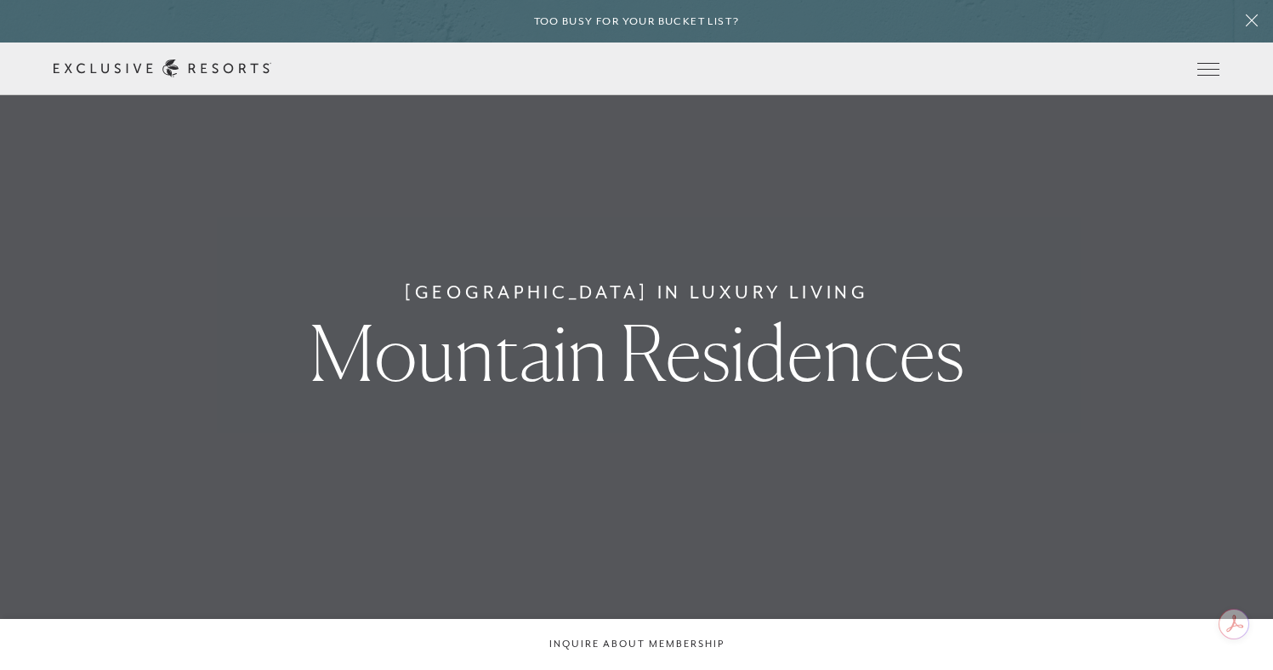
scroll to position [2127, 0]
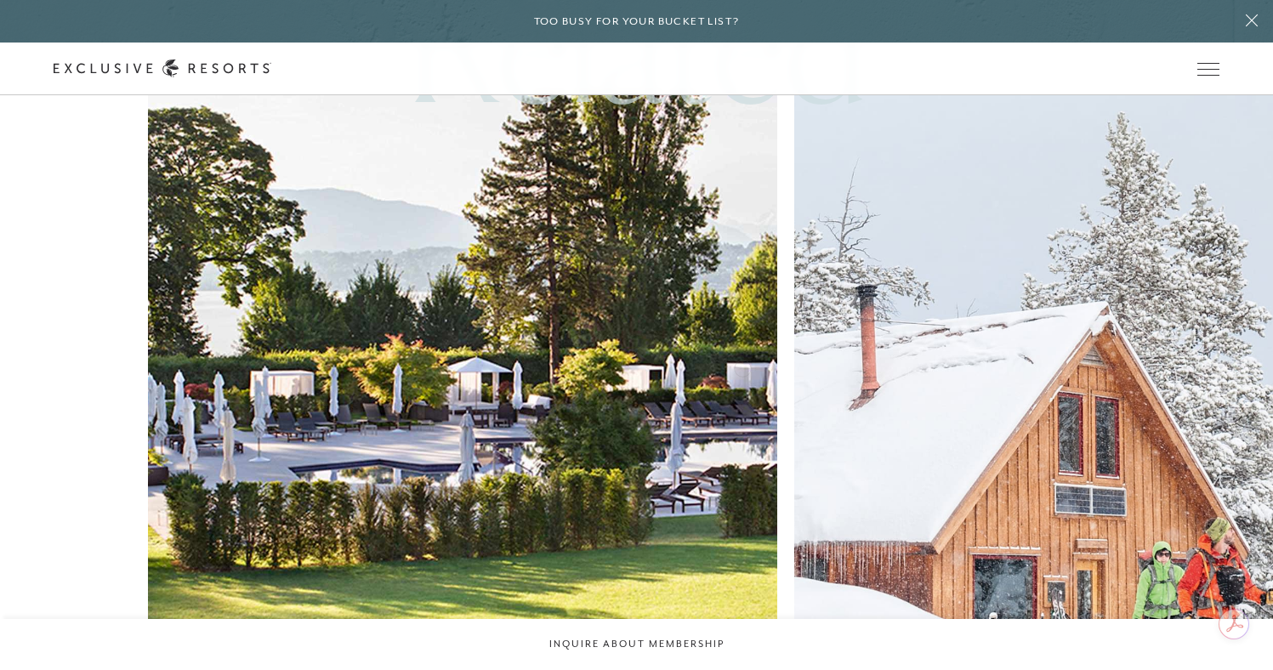
scroll to position [2806, 0]
